Goal: Find specific page/section: Find specific page/section

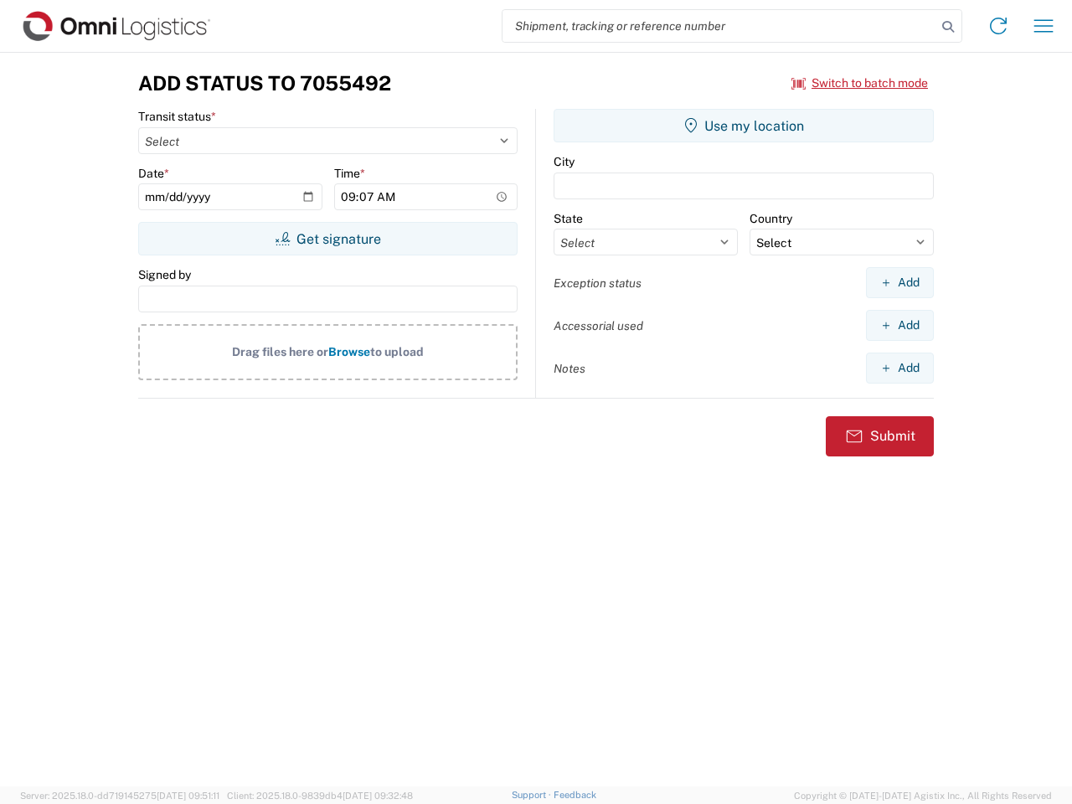
click at [719, 26] on input "search" at bounding box center [719, 26] width 434 height 32
click at [948, 27] on icon at bounding box center [947, 26] width 23 height 23
click at [998, 26] on icon at bounding box center [997, 26] width 27 height 27
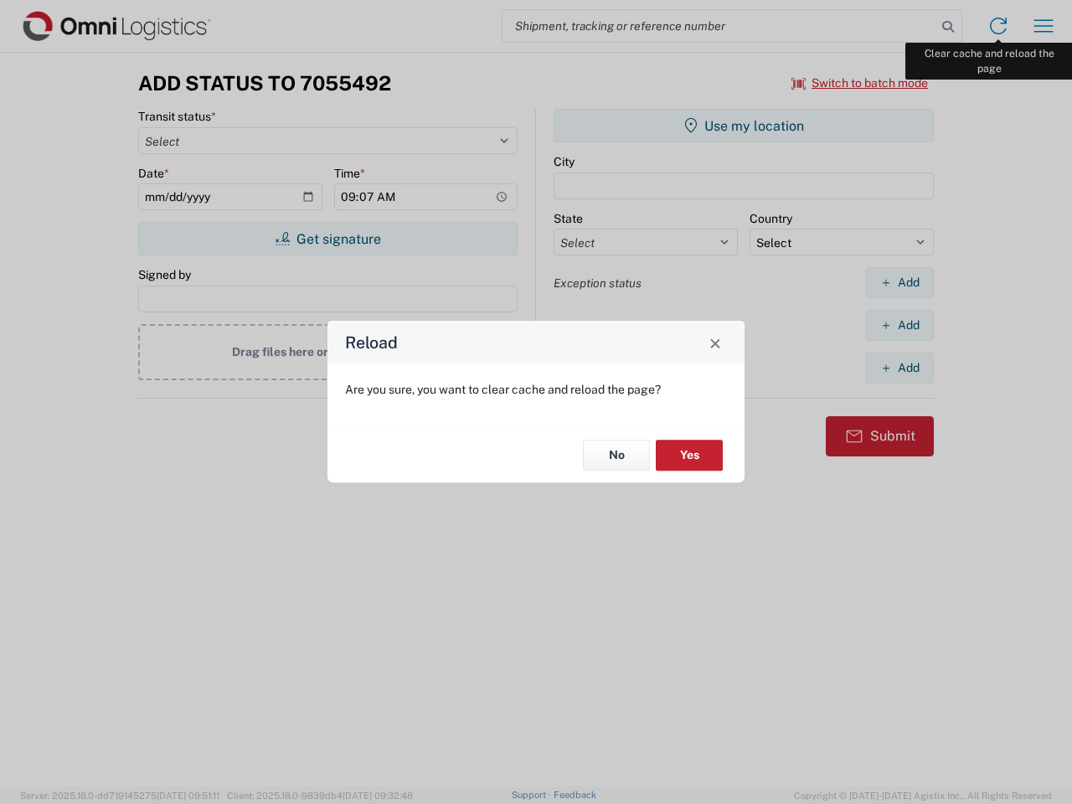
click at [1043, 26] on div "Reload Are you sure, you want to clear cache and reload the page? No Yes" at bounding box center [536, 402] width 1072 height 804
click at [860, 83] on div "Reload Are you sure, you want to clear cache and reload the page? No Yes" at bounding box center [536, 402] width 1072 height 804
click at [327, 239] on div "Reload Are you sure, you want to clear cache and reload the page? No Yes" at bounding box center [536, 402] width 1072 height 804
click at [743, 126] on div "Reload Are you sure, you want to clear cache and reload the page? No Yes" at bounding box center [536, 402] width 1072 height 804
click at [899, 282] on div "Reload Are you sure, you want to clear cache and reload the page? No Yes" at bounding box center [536, 402] width 1072 height 804
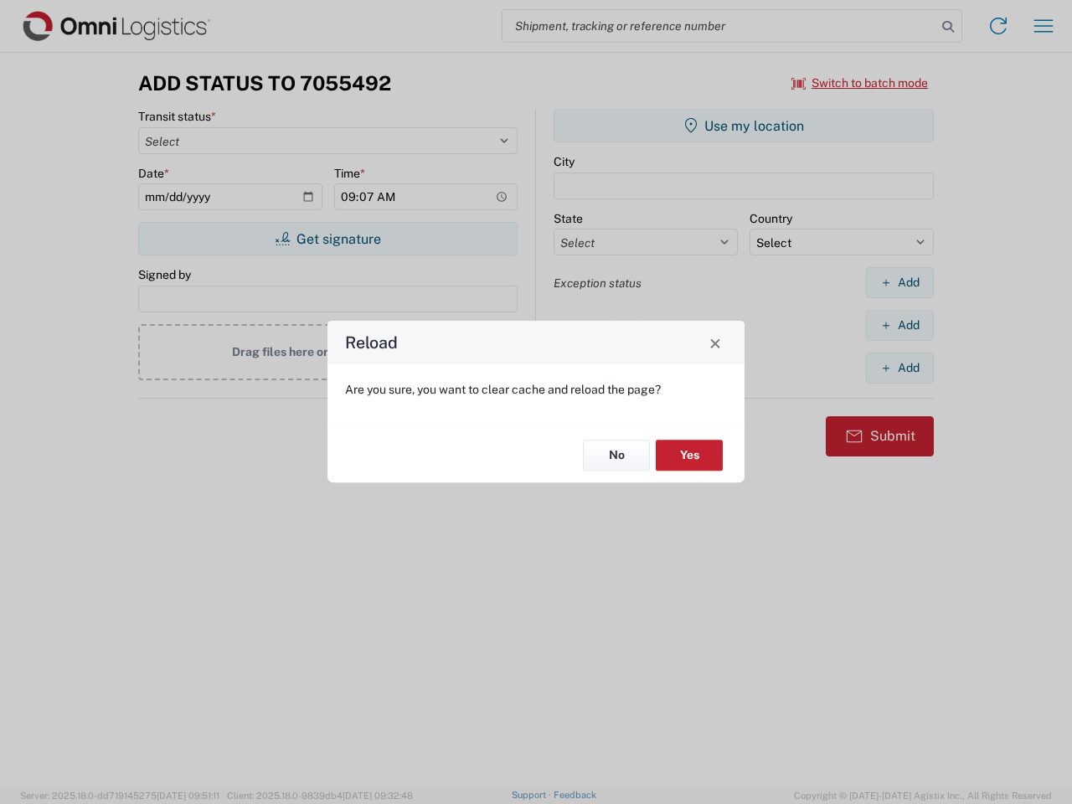
click at [899, 325] on div "Reload Are you sure, you want to clear cache and reload the page? No Yes" at bounding box center [536, 402] width 1072 height 804
click at [899, 368] on div "Reload Are you sure, you want to clear cache and reload the page? No Yes" at bounding box center [536, 402] width 1072 height 804
